Goal: Information Seeking & Learning: Find specific fact

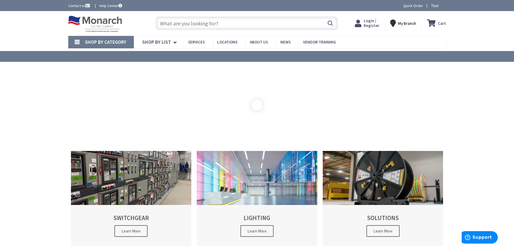
type input "[STREET_ADDRESS]"
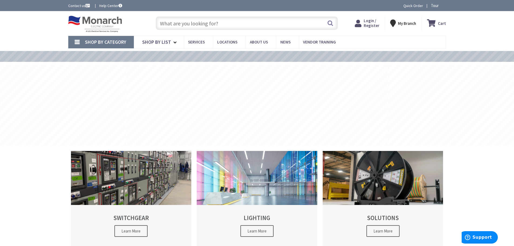
click at [203, 21] on input "text" at bounding box center [247, 22] width 182 height 13
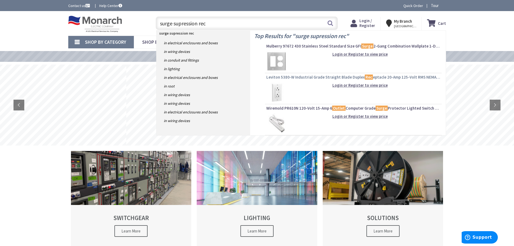
type input "surge supression rec"
click at [293, 80] on link "Leviton 5380-W Industrial Grade Straight Blade Duplex Rec eptacle 20-Amp 125-Vo…" at bounding box center [353, 77] width 174 height 6
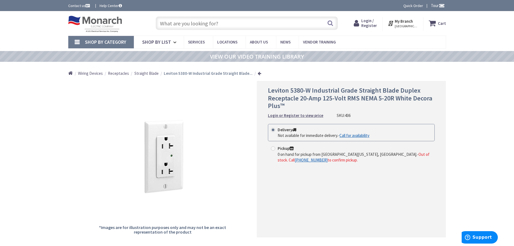
click at [169, 24] on input "text" at bounding box center [247, 22] width 182 height 13
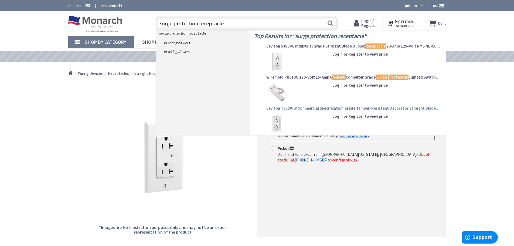
type input "surge protection receptacle"
click at [322, 107] on span "Leviton T5280-W Commercial Specification Grade Tamper-Resistant Decorator Strai…" at bounding box center [353, 108] width 174 height 5
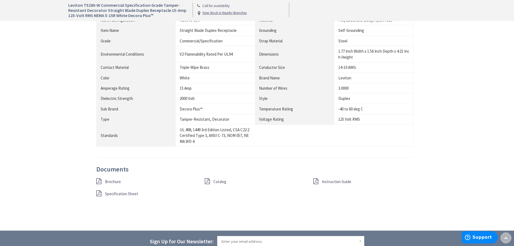
scroll to position [459, 0]
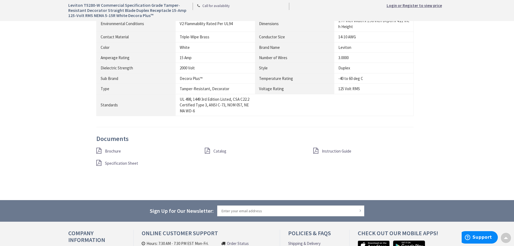
click at [107, 163] on span "Specification Sheet" at bounding box center [121, 163] width 33 height 5
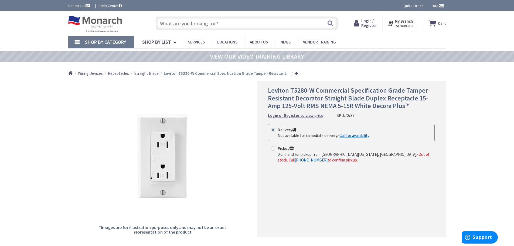
click at [365, 24] on span "Login / Register" at bounding box center [369, 23] width 16 height 10
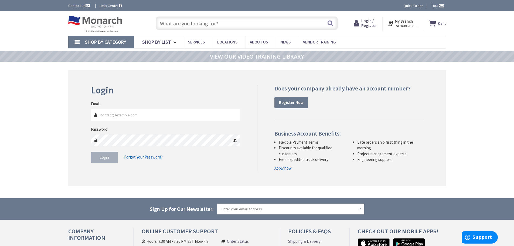
type input "[EMAIL_ADDRESS][DOMAIN_NAME]"
click at [104, 162] on button "Login" at bounding box center [104, 157] width 27 height 11
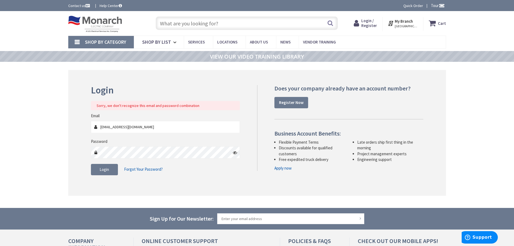
click at [236, 153] on icon at bounding box center [235, 152] width 4 height 4
click at [106, 167] on button "Login" at bounding box center [104, 169] width 27 height 11
click at [104, 168] on span "Login" at bounding box center [104, 169] width 9 height 5
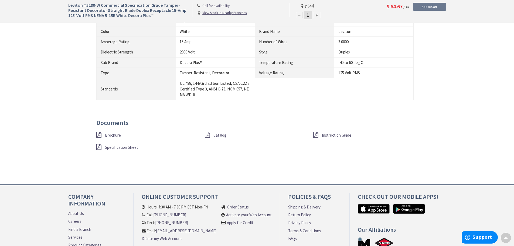
scroll to position [514, 0]
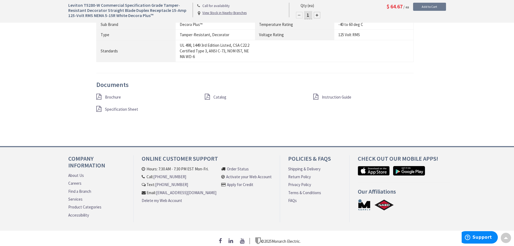
click at [118, 108] on span "Specification Sheet" at bounding box center [121, 109] width 33 height 5
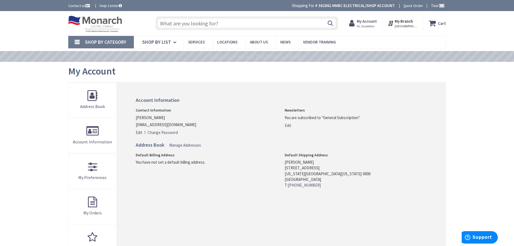
click at [194, 20] on input "text" at bounding box center [247, 22] width 182 height 13
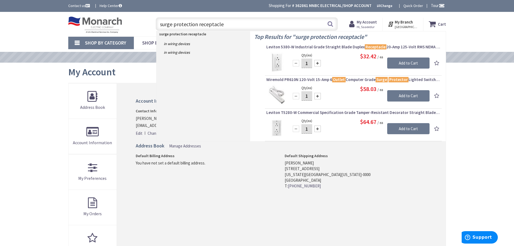
type input "surge protection receptacle"
click at [275, 64] on img at bounding box center [276, 62] width 20 height 20
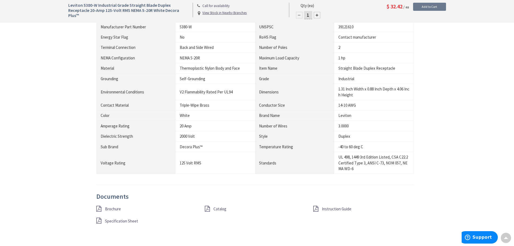
scroll to position [523, 0]
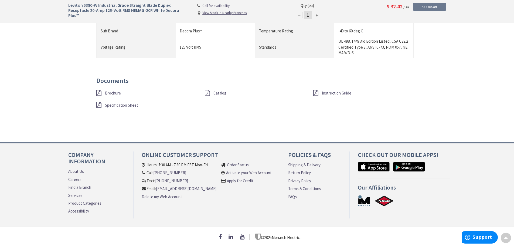
click at [123, 103] on span "Specification Sheet" at bounding box center [121, 105] width 33 height 5
